Goal: Find specific page/section: Find specific page/section

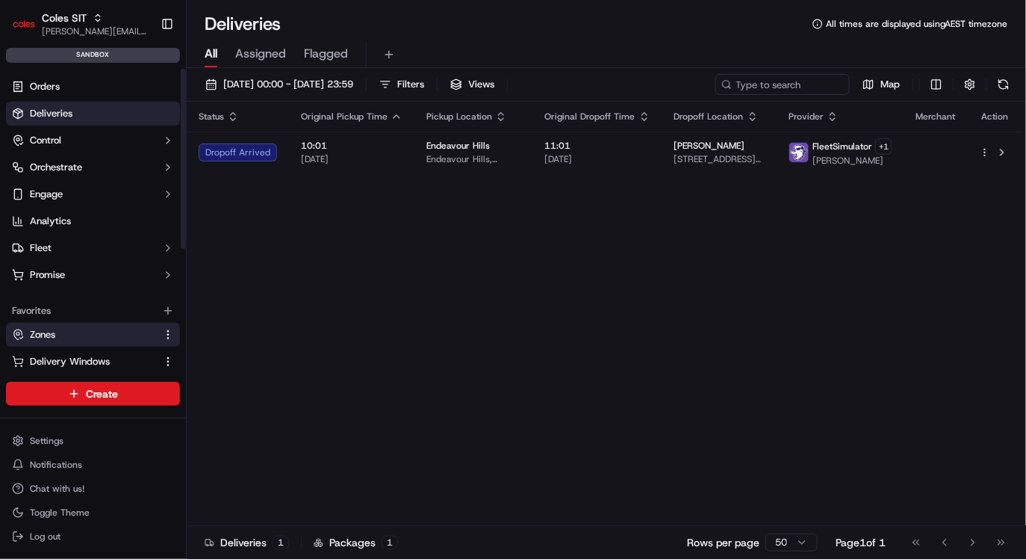
click at [81, 332] on link "Zones" at bounding box center [84, 334] width 144 height 13
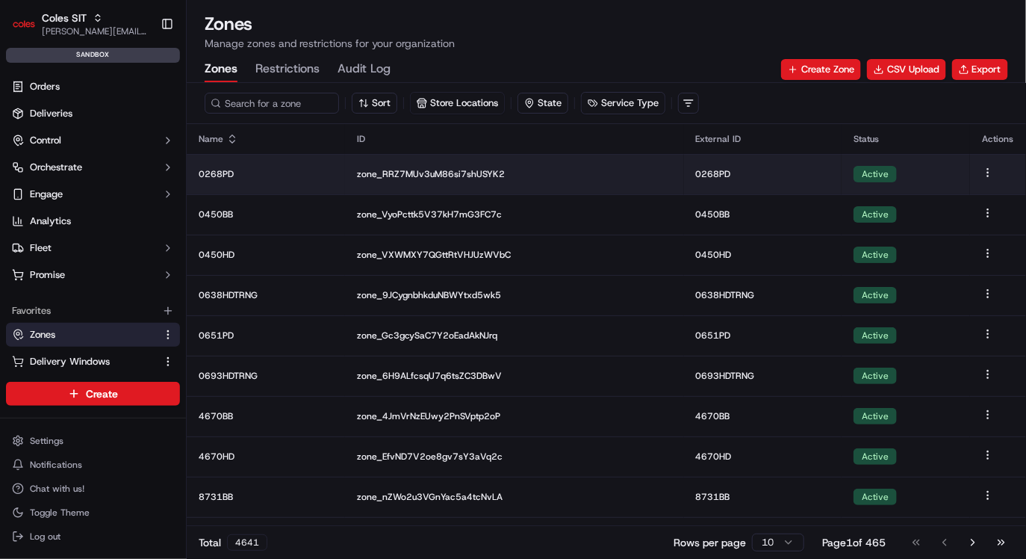
click at [247, 181] on td "0268PD" at bounding box center [266, 174] width 158 height 40
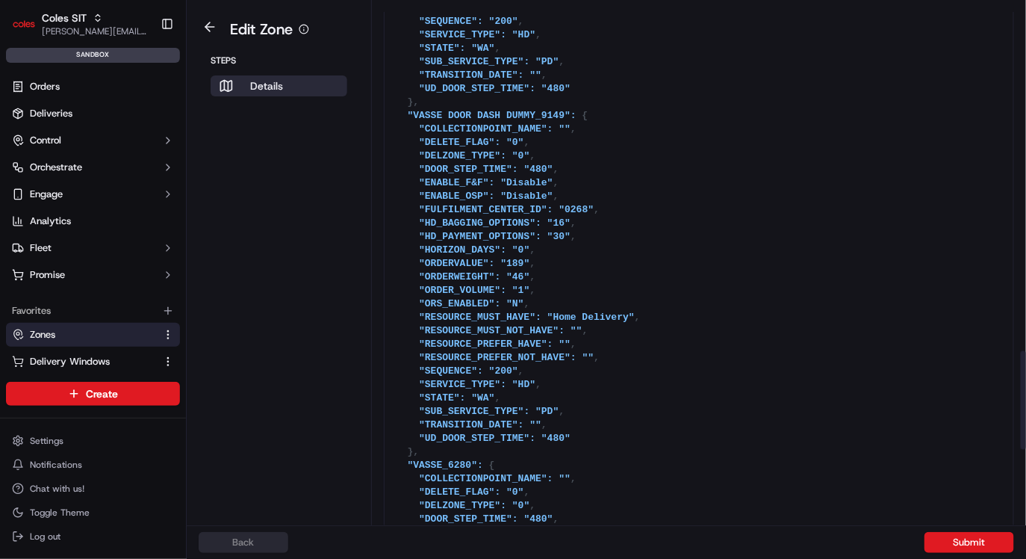
scroll to position [2210, 0]
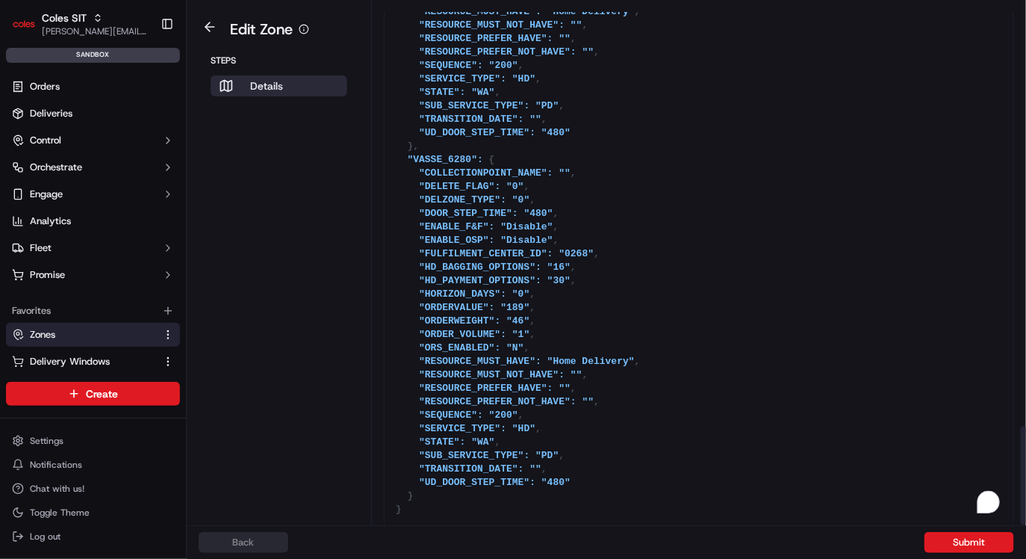
drag, startPoint x: 391, startPoint y: 100, endPoint x: 412, endPoint y: 509, distance: 409.9
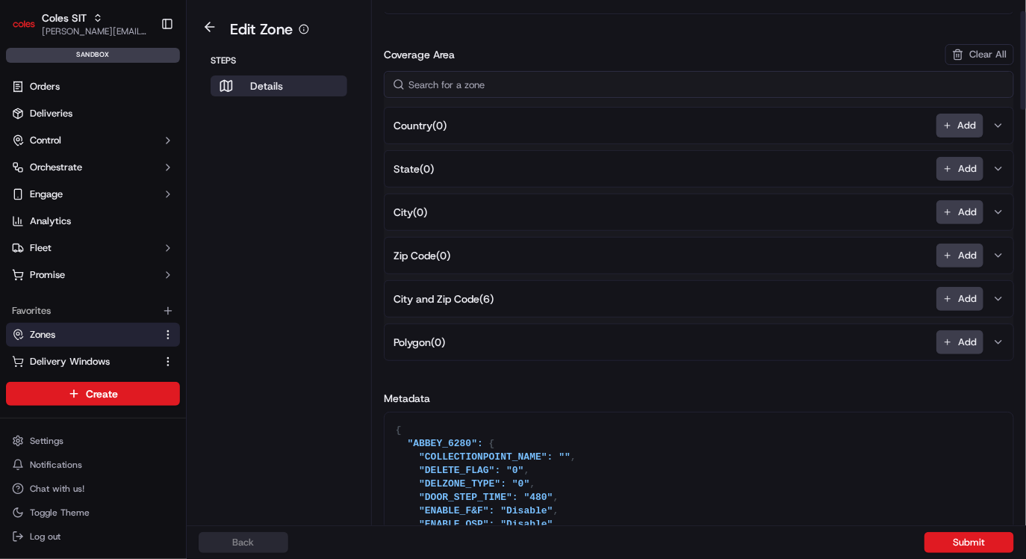
scroll to position [0, 0]
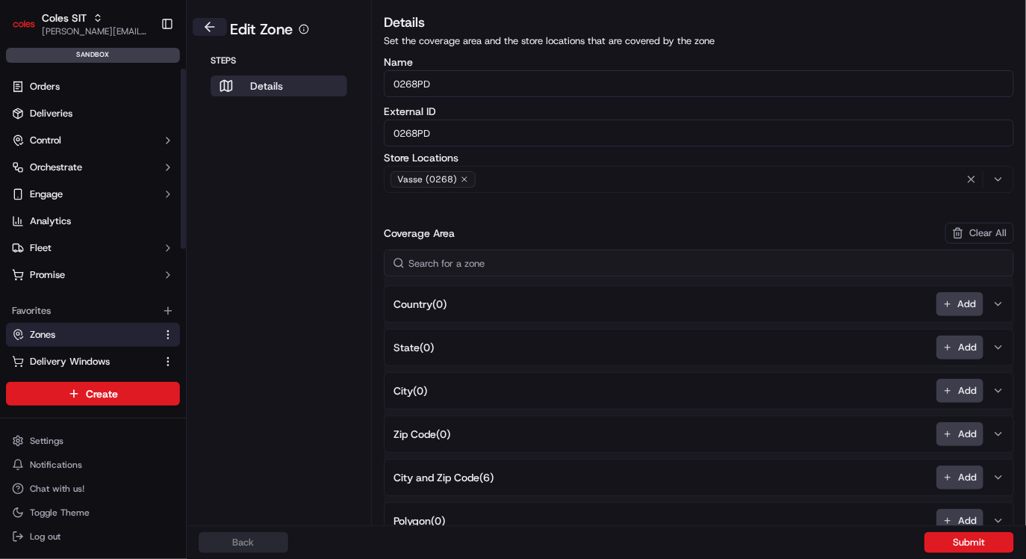
click at [210, 25] on button at bounding box center [210, 27] width 34 height 18
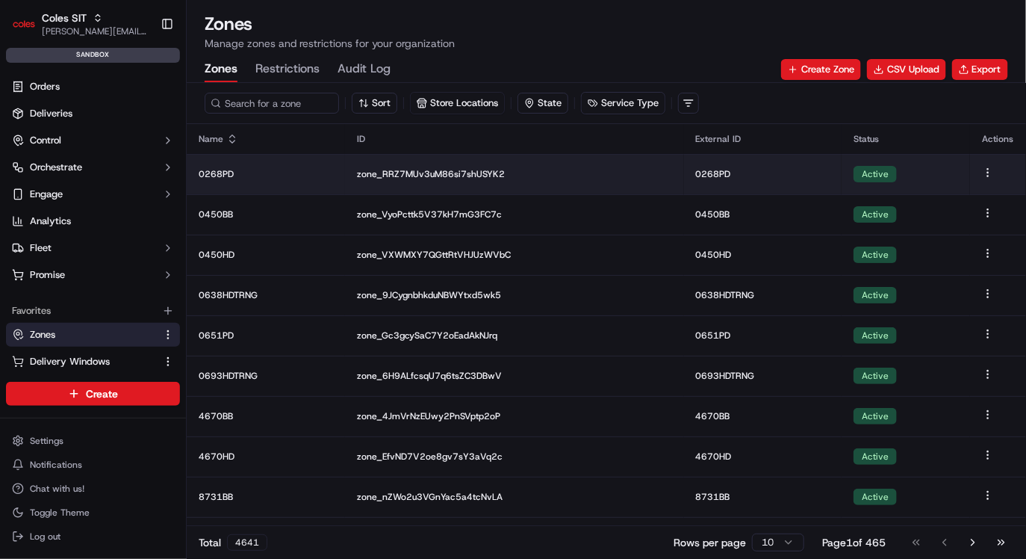
click at [452, 172] on p "zone_RRZ7MUv3uM86si7shUSYK2" at bounding box center [514, 174] width 315 height 12
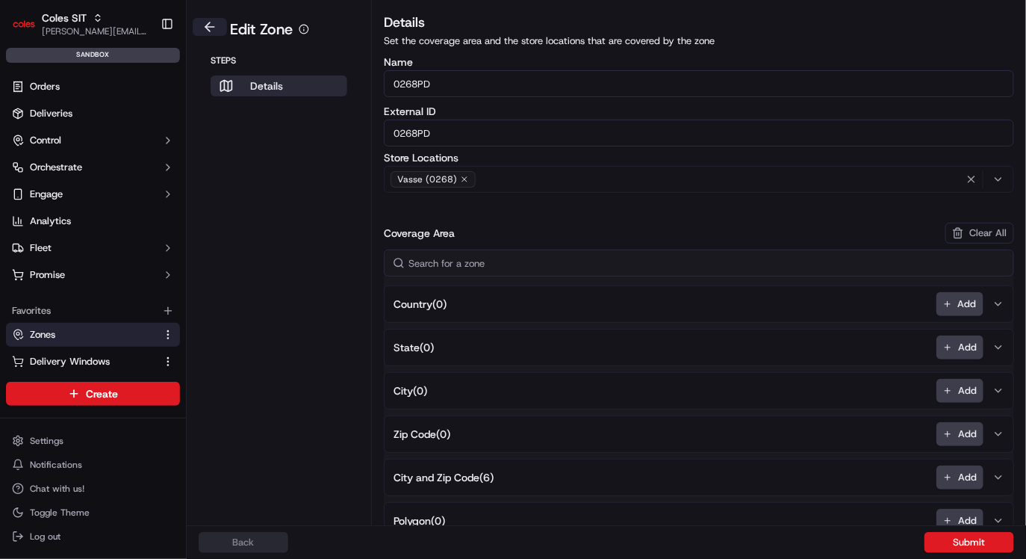
click at [208, 34] on button at bounding box center [210, 27] width 34 height 18
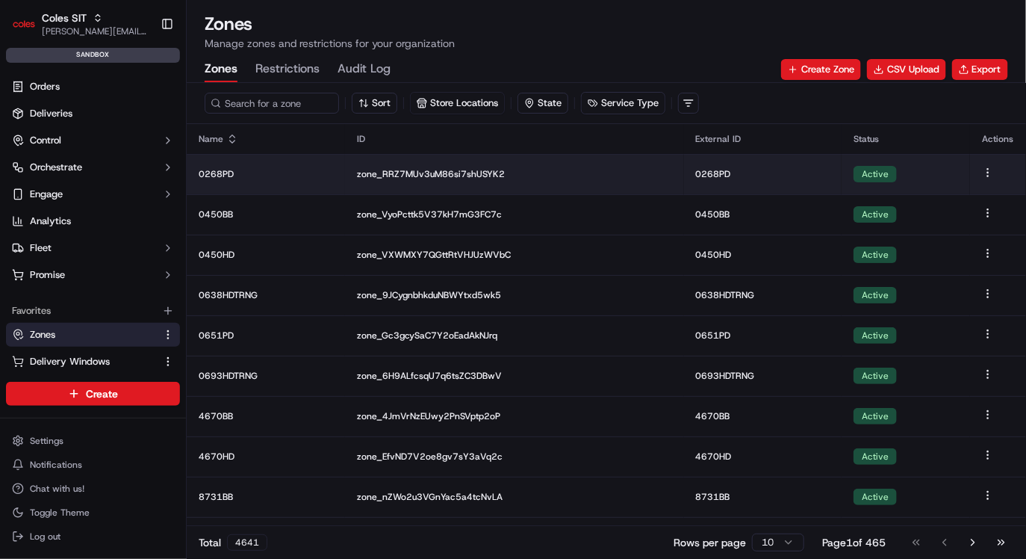
click at [412, 170] on p "zone_RRZ7MUv3uM86si7shUSYK2" at bounding box center [514, 174] width 315 height 12
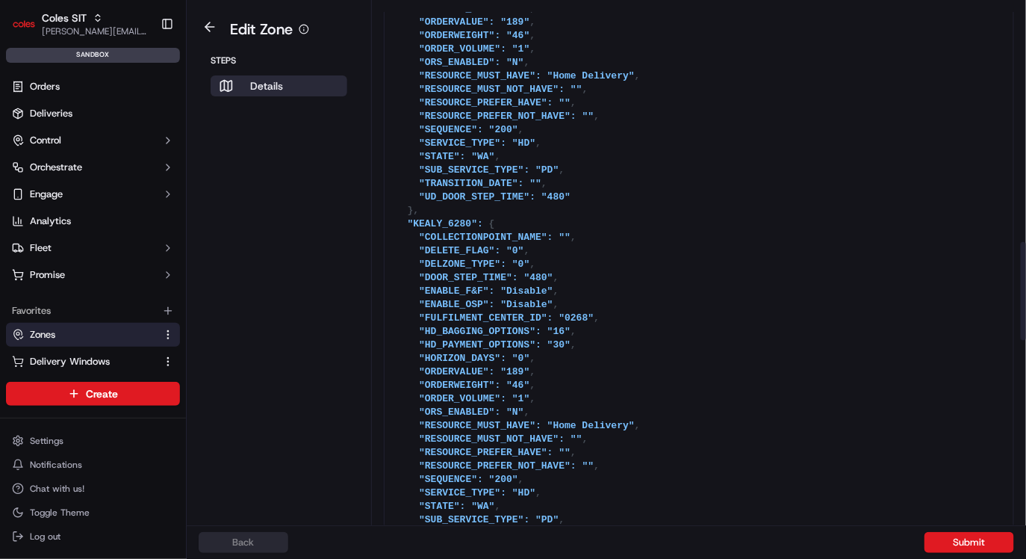
scroll to position [1032, 0]
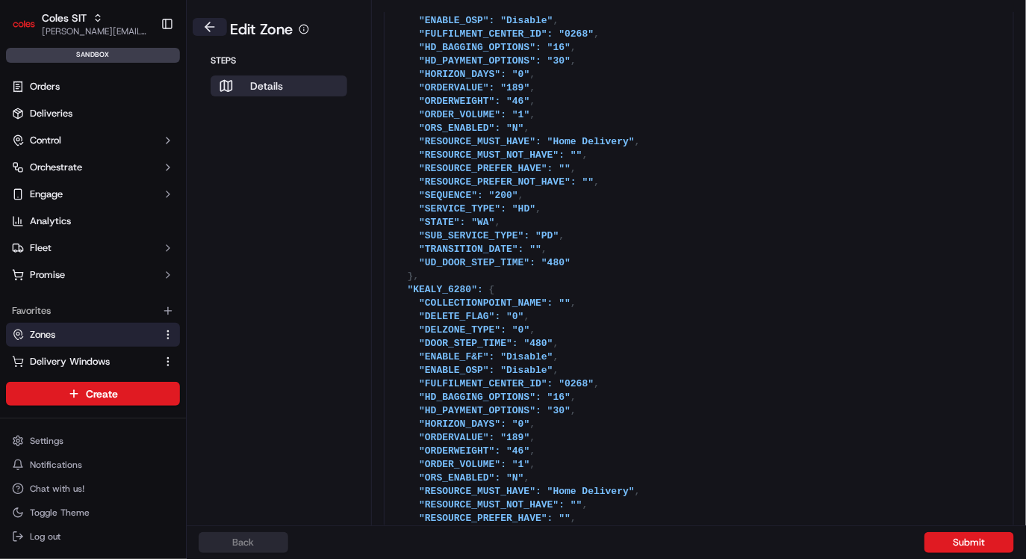
click at [207, 28] on button at bounding box center [210, 27] width 34 height 18
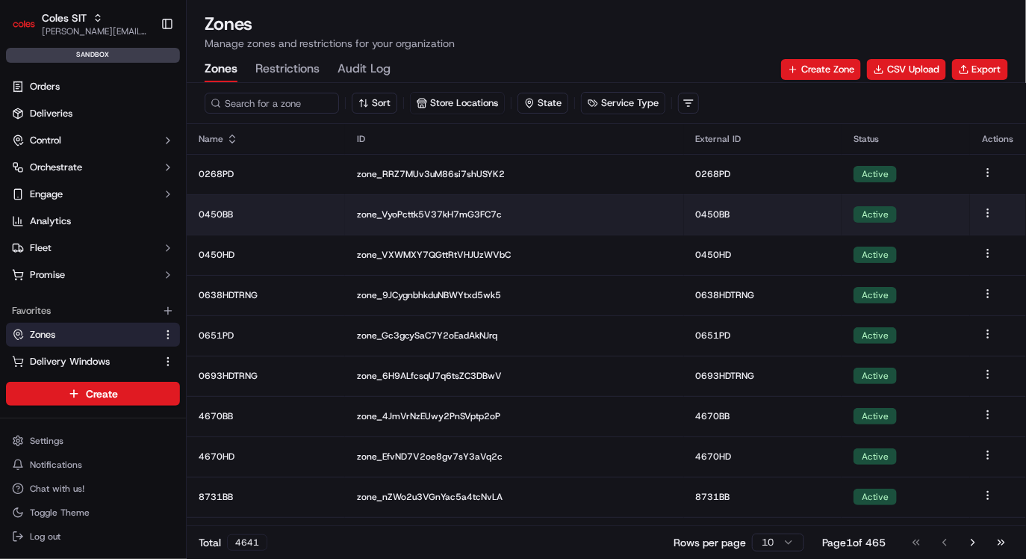
click at [445, 214] on p "zone_VyoPcttk5V37kH7mG3FC7c" at bounding box center [514, 214] width 315 height 12
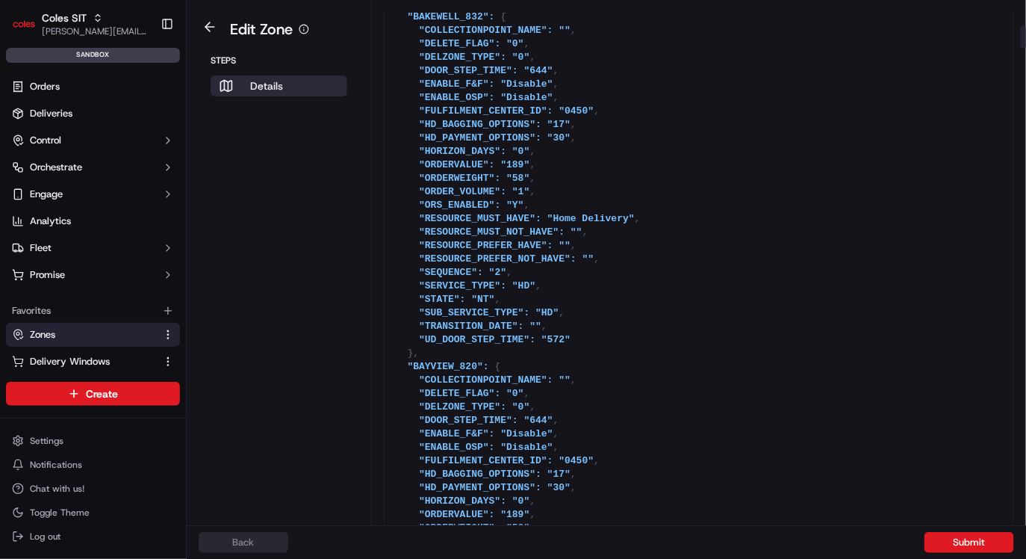
scroll to position [609, 0]
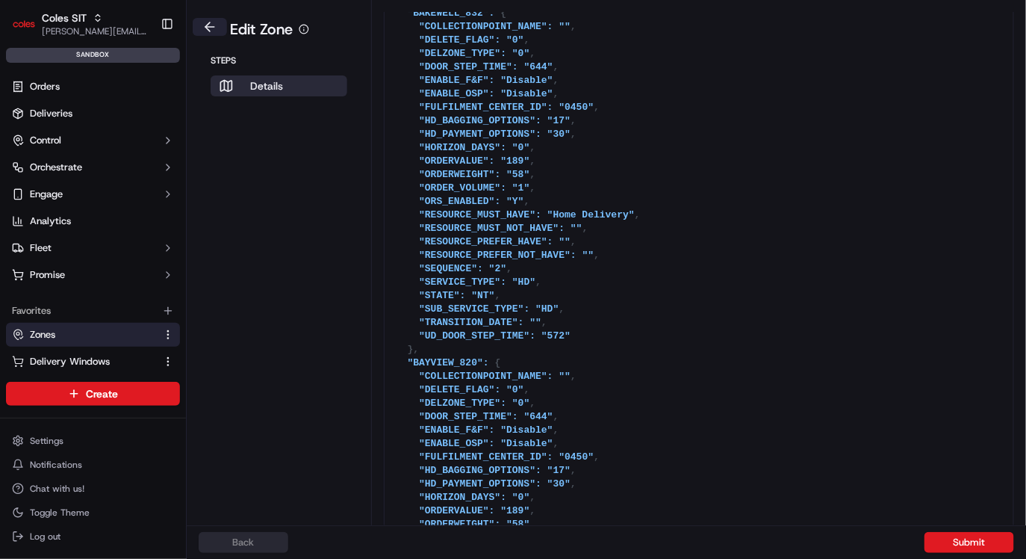
click at [210, 26] on button at bounding box center [210, 27] width 34 height 18
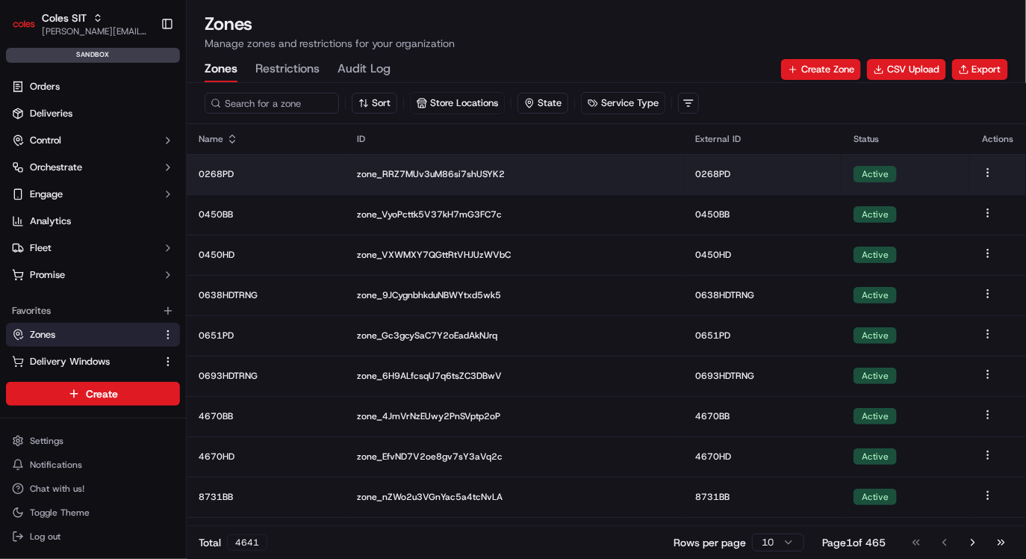
click at [409, 168] on p "zone_RRZ7MUv3uM86si7shUSYK2" at bounding box center [514, 174] width 315 height 12
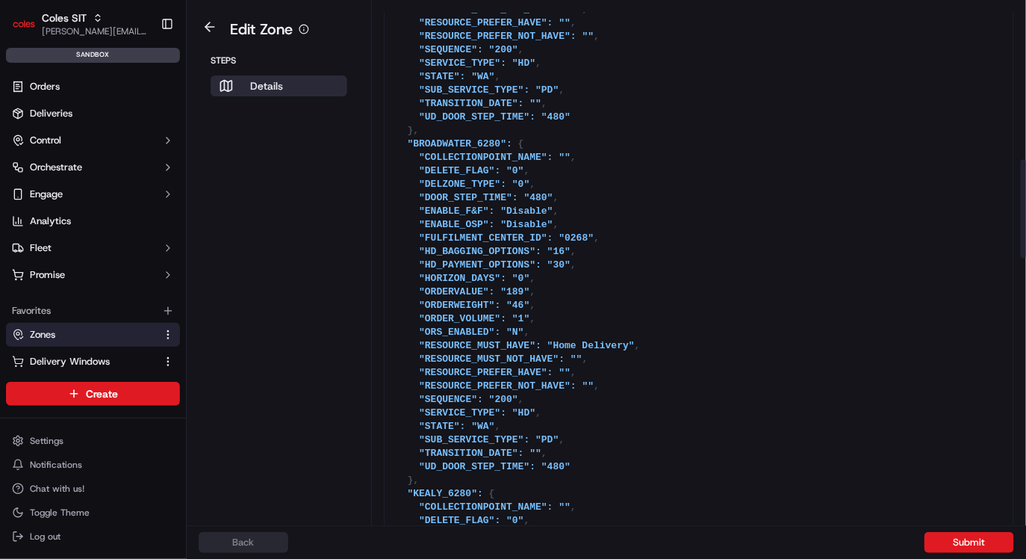
scroll to position [823, 0]
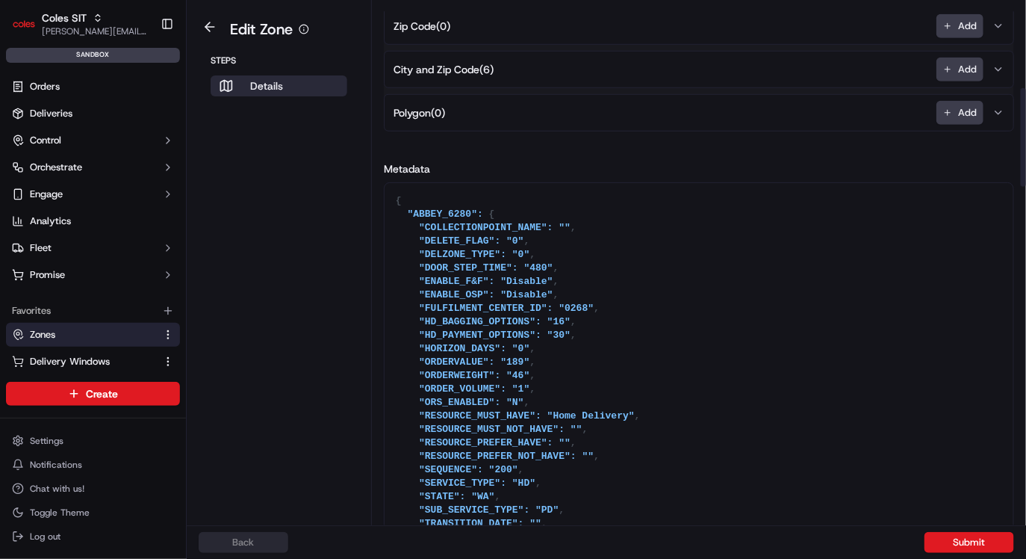
scroll to position [398, 0]
